Goal: Entertainment & Leisure: Consume media (video, audio)

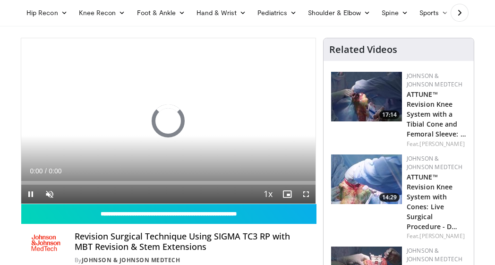
scroll to position [58, 0]
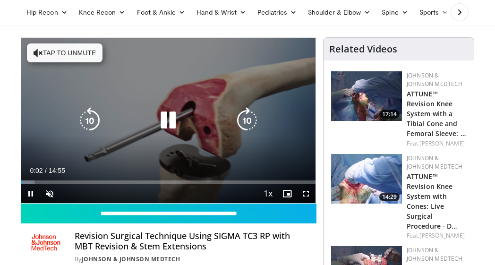
click at [75, 48] on button "Tap to unmute" at bounding box center [65, 52] width 76 height 19
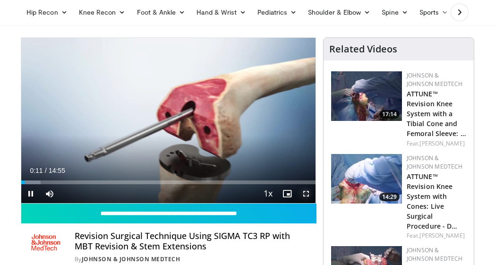
click at [309, 196] on span "Video Player" at bounding box center [306, 193] width 19 height 19
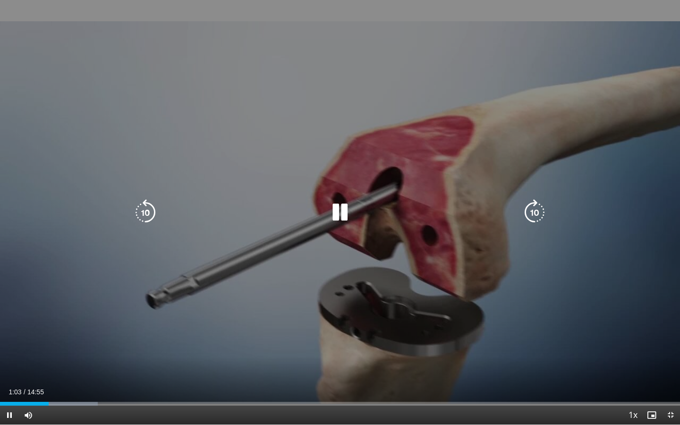
click at [335, 210] on icon "Video Player" at bounding box center [340, 212] width 26 height 26
click at [339, 206] on icon "Video Player" at bounding box center [340, 212] width 26 height 26
click at [337, 208] on icon "Video Player" at bounding box center [340, 212] width 26 height 26
click at [340, 209] on icon "Video Player" at bounding box center [340, 212] width 26 height 26
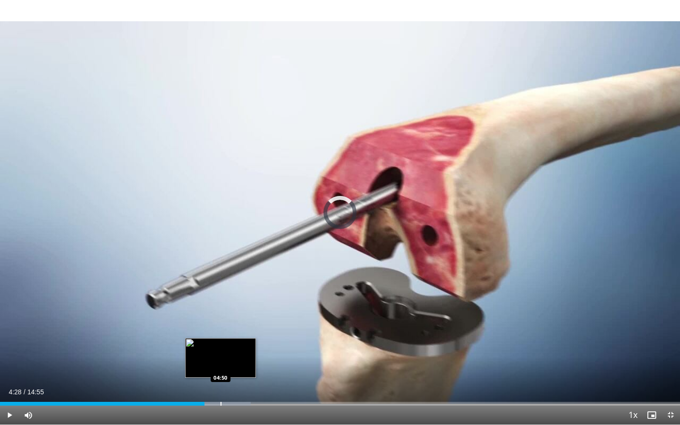
click at [220, 264] on div "Progress Bar" at bounding box center [215, 404] width 70 height 4
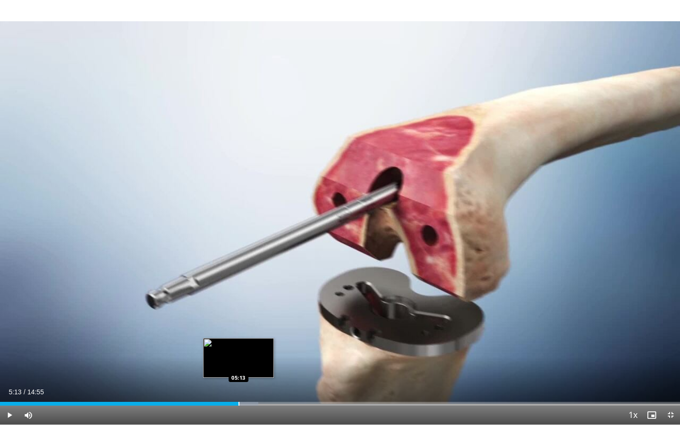
click at [238, 264] on div "Progress Bar" at bounding box center [238, 404] width 1 height 4
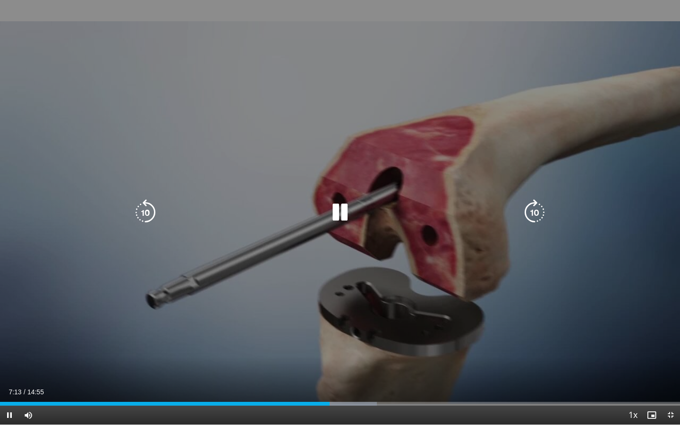
click at [358, 264] on div "Current Time 7:13 / Duration 14:55 Pause Skip Backward Skip Forward Mute Loaded…" at bounding box center [340, 415] width 680 height 19
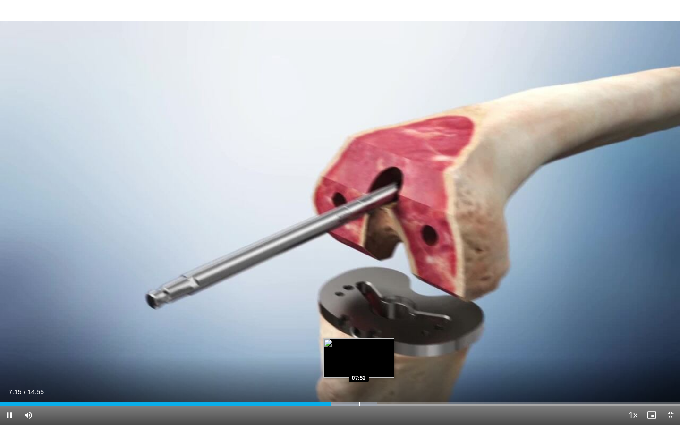
click at [359, 264] on div "Progress Bar" at bounding box center [359, 404] width 1 height 4
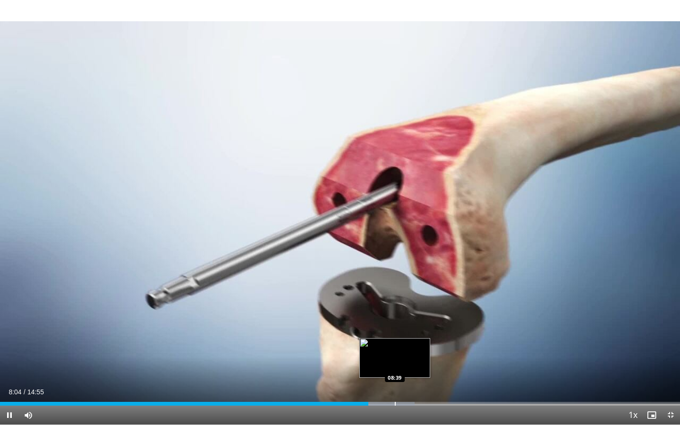
click at [395, 264] on div "Progress Bar" at bounding box center [395, 404] width 1 height 4
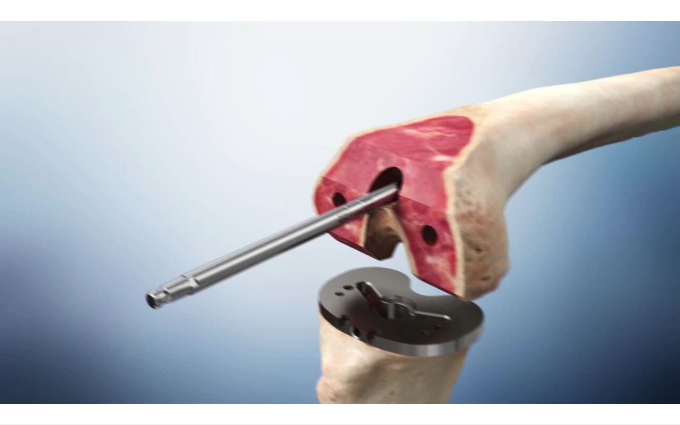
click at [419, 264] on div "10 seconds Tap to unmute" at bounding box center [340, 212] width 680 height 425
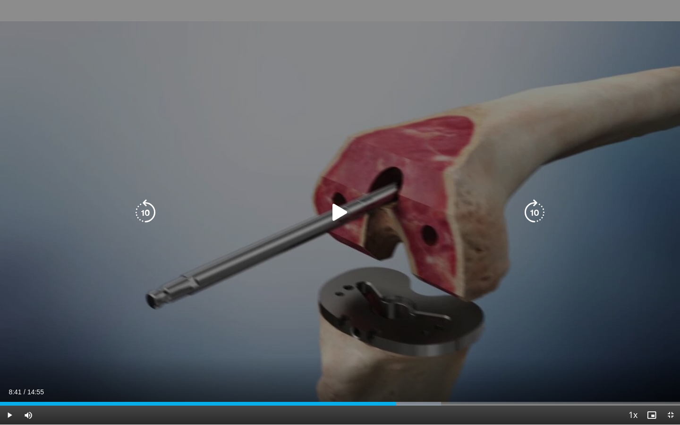
click at [0, 0] on div "Progress Bar" at bounding box center [0, 0] width 0 height 0
click at [338, 210] on icon "Video Player" at bounding box center [340, 212] width 26 height 26
click at [340, 218] on icon "Video Player" at bounding box center [340, 212] width 26 height 26
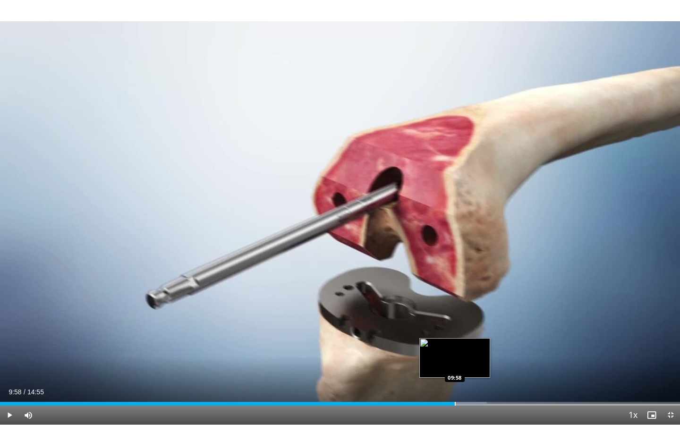
click at [455, 264] on div "Progress Bar" at bounding box center [455, 404] width 1 height 4
click at [477, 264] on div "Progress Bar" at bounding box center [460, 404] width 54 height 4
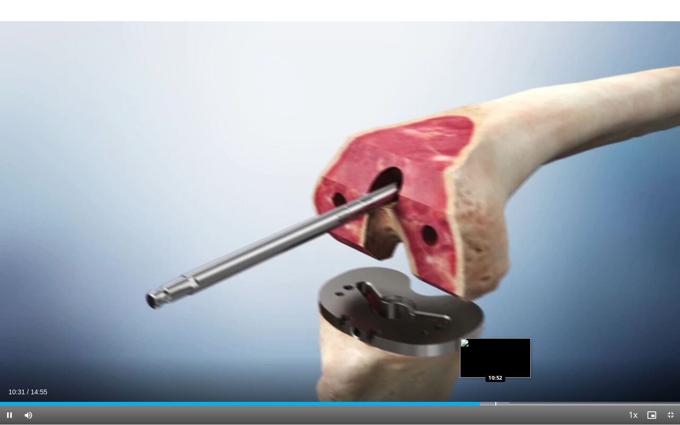
click at [494, 264] on div "Progress Bar" at bounding box center [495, 404] width 1 height 4
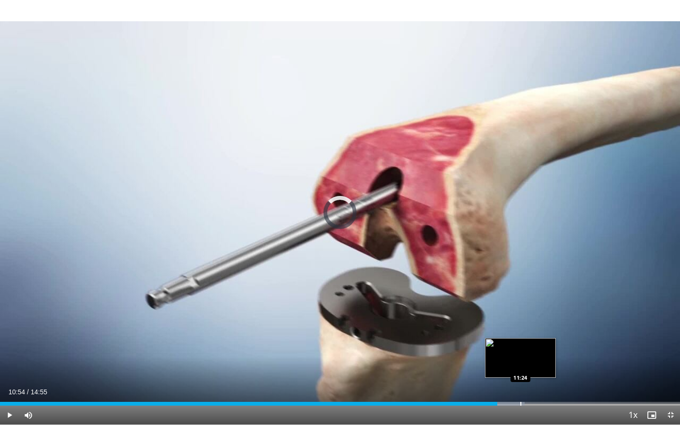
click at [494, 264] on div "Progress Bar" at bounding box center [520, 404] width 1 height 4
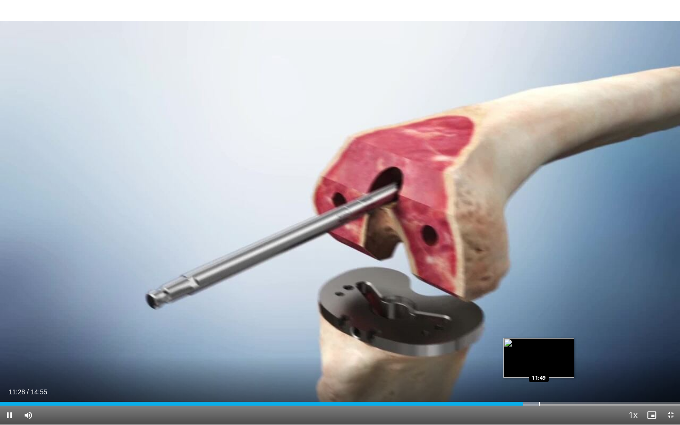
click at [494, 264] on div "Progress Bar" at bounding box center [539, 404] width 1 height 4
click at [494, 264] on div "Progress Bar" at bounding box center [561, 404] width 1 height 4
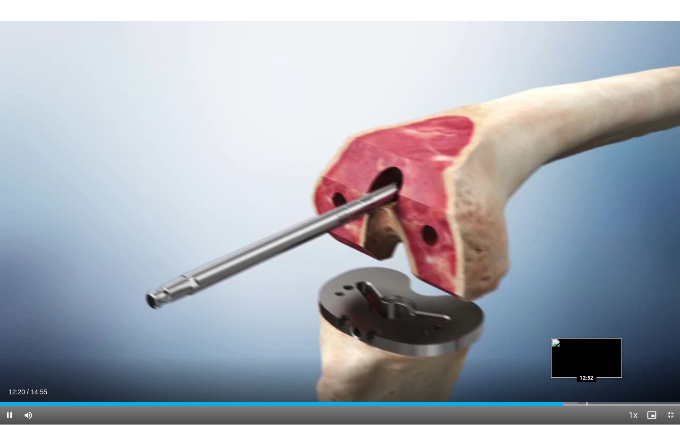
click at [494, 264] on div "Progress Bar" at bounding box center [587, 404] width 1 height 4
click at [494, 264] on div "Progress Bar" at bounding box center [610, 404] width 1 height 4
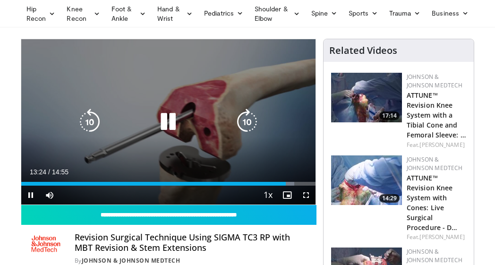
click at [171, 115] on icon "Video Player" at bounding box center [168, 122] width 26 height 26
click at [168, 115] on icon "Video Player" at bounding box center [168, 122] width 26 height 26
